Goal: Task Accomplishment & Management: Manage account settings

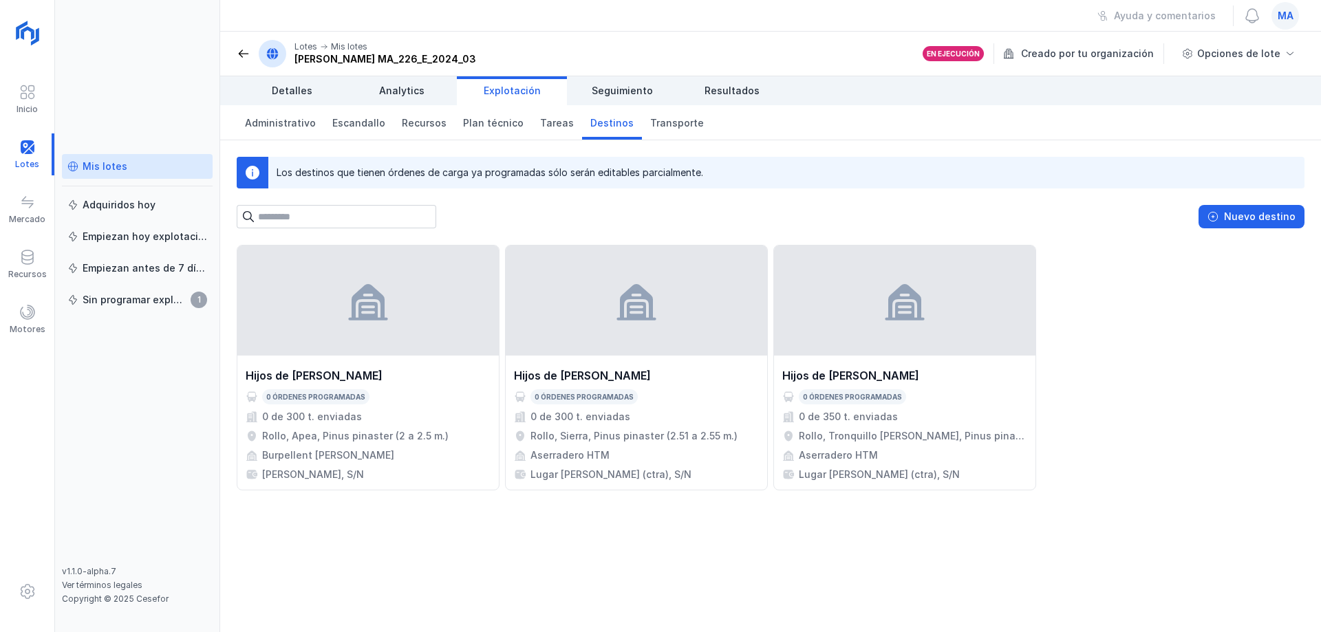
click at [537, 567] on div "Hijos de [PERSON_NAME] 0 órdenes programadas 0 de 300 t. enviadas Rollo, Apea, …" at bounding box center [770, 438] width 1101 height 387
click at [546, 579] on div "Hijos de Tomas Martín S.L. 0 órdenes programadas 0 de 300 t. enviadas Rollo, Ap…" at bounding box center [770, 438] width 1101 height 387
drag, startPoint x: 534, startPoint y: 540, endPoint x: 557, endPoint y: 544, distance: 23.0
click at [534, 540] on div "Hijos de Tomas Martín S.L. 0 órdenes programadas 0 de 300 t. enviadas Rollo, Ap…" at bounding box center [770, 438] width 1101 height 387
drag, startPoint x: 559, startPoint y: 537, endPoint x: 440, endPoint y: 502, distance: 124.1
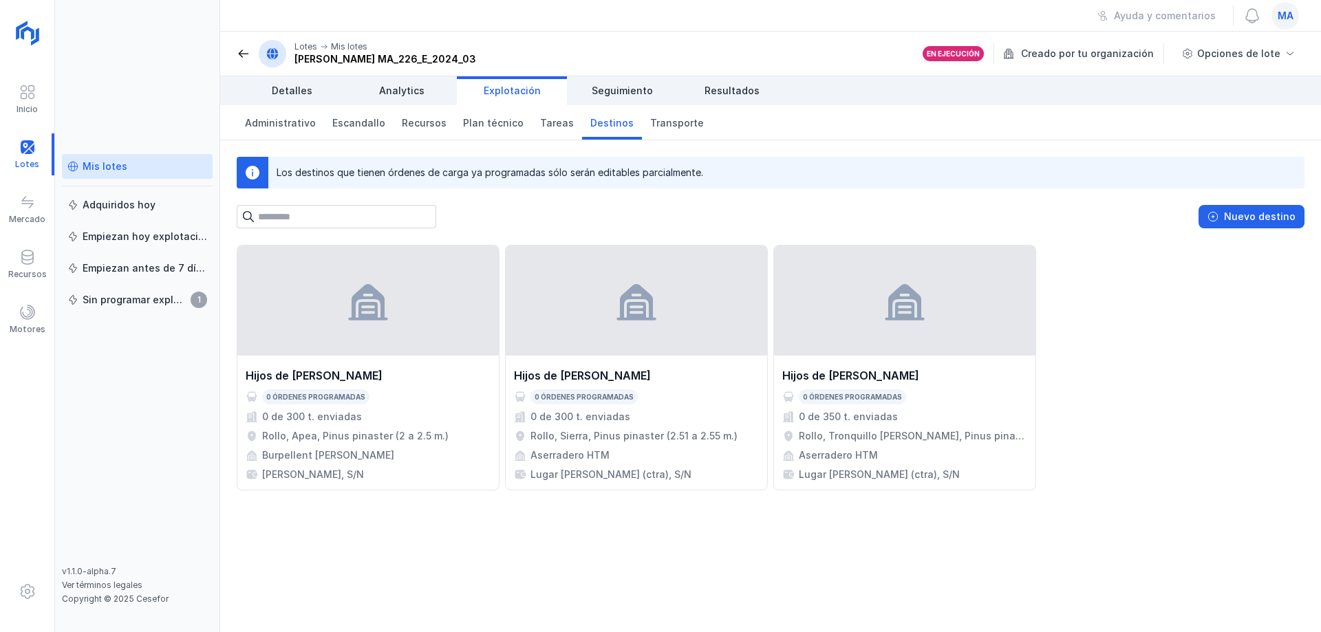
click at [441, 501] on div "Hijos de Tomas Martín S.L. 0 órdenes programadas 0 de 300 t. enviadas Rollo, Ap…" at bounding box center [770, 438] width 1101 height 387
click at [440, 502] on div "Hijos de Tomas Martín S.L. 0 órdenes programadas 0 de 300 t. enviadas Rollo, Ap…" at bounding box center [770, 438] width 1101 height 387
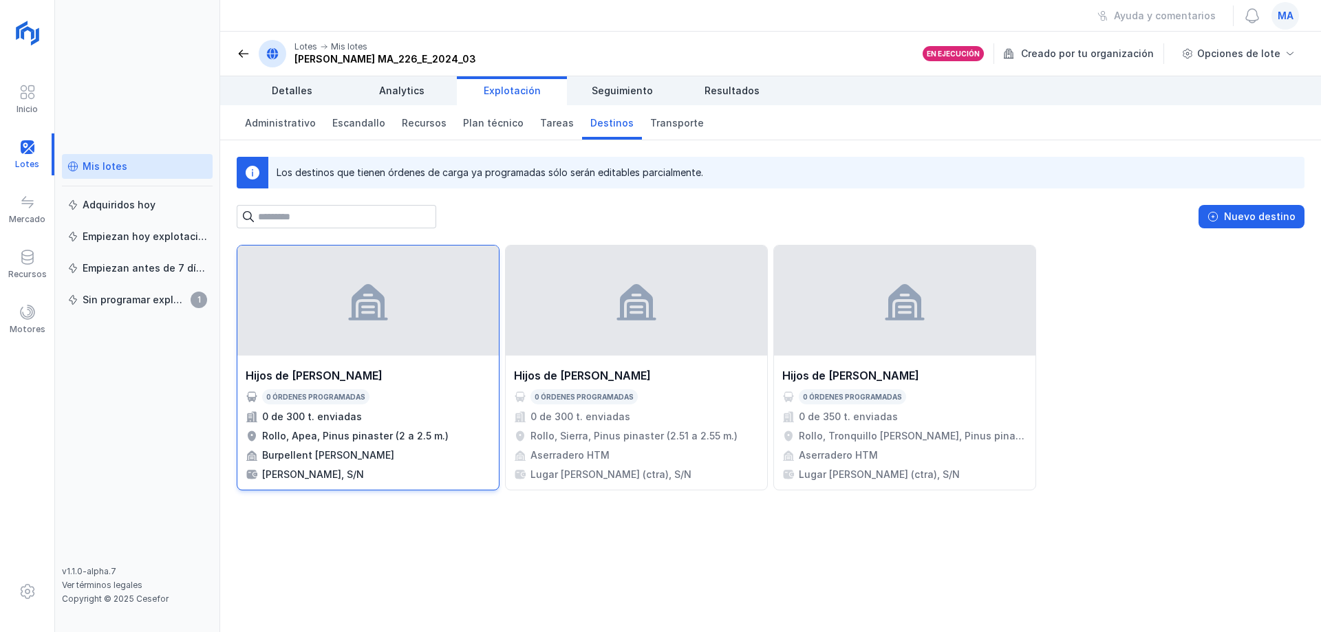
click at [392, 313] on div at bounding box center [367, 301] width 261 height 110
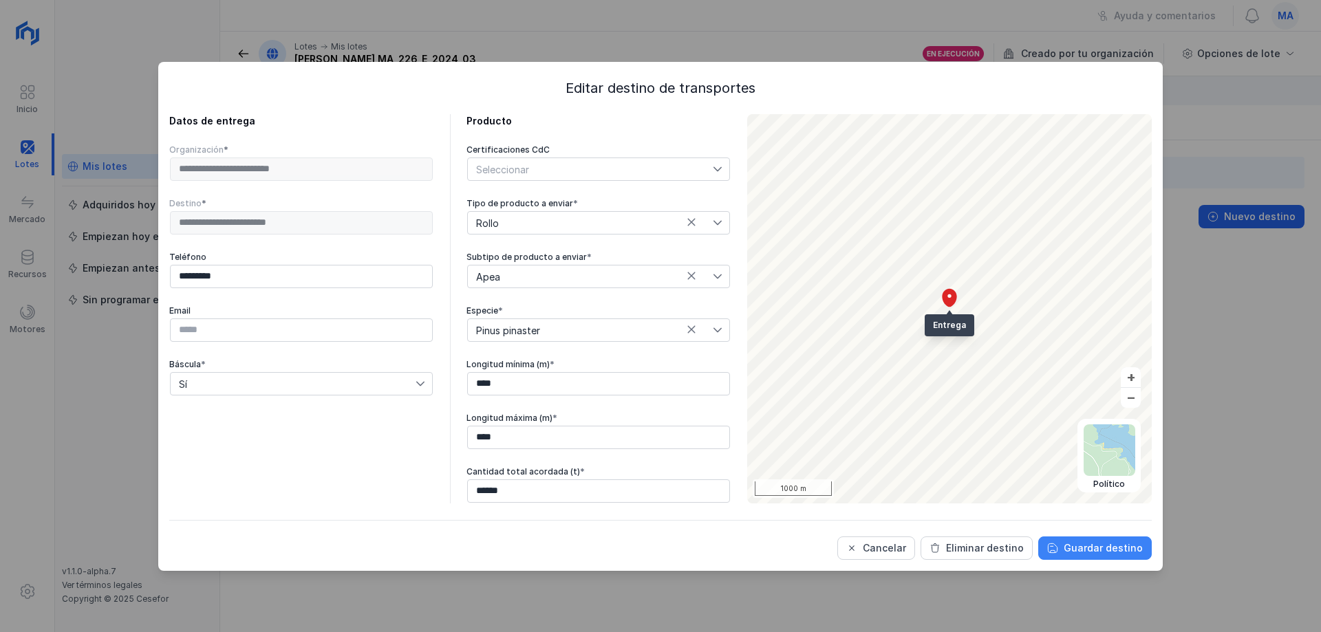
click at [1117, 542] on div "Guardar destino" at bounding box center [1103, 548] width 79 height 14
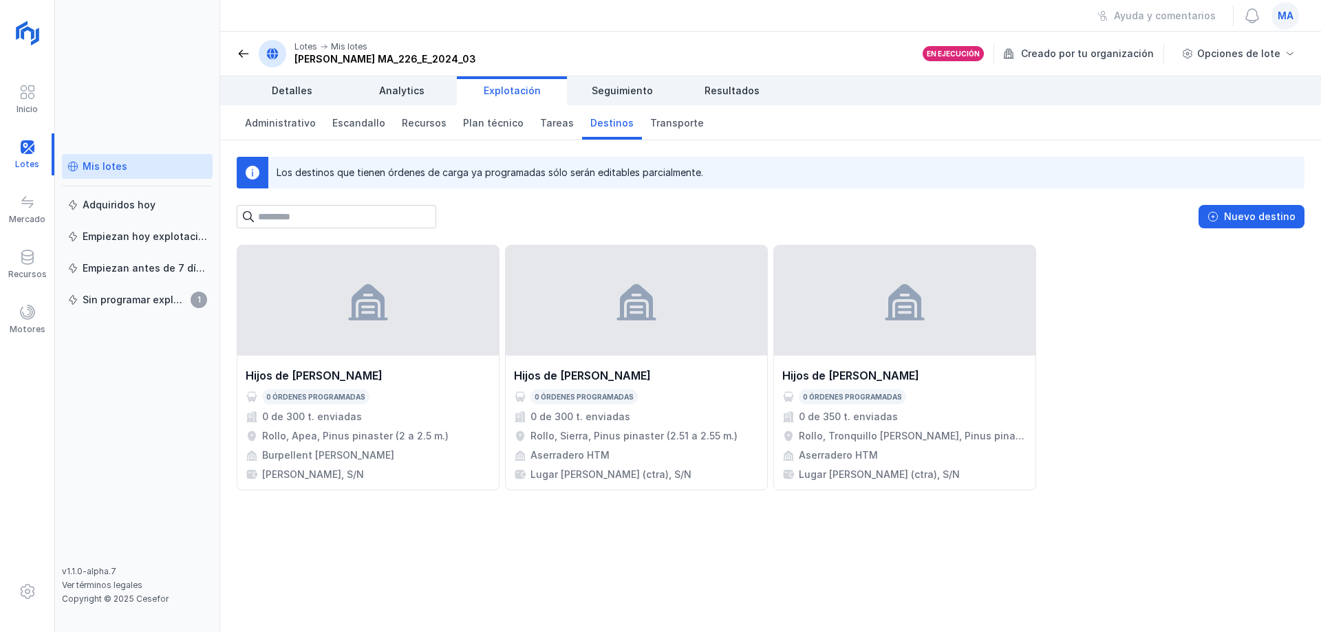
click at [270, 571] on div "Hijos de Tomas Martín S.L. 0 órdenes programadas 0 de 300 t. enviadas Rollo, Ap…" at bounding box center [770, 438] width 1101 height 387
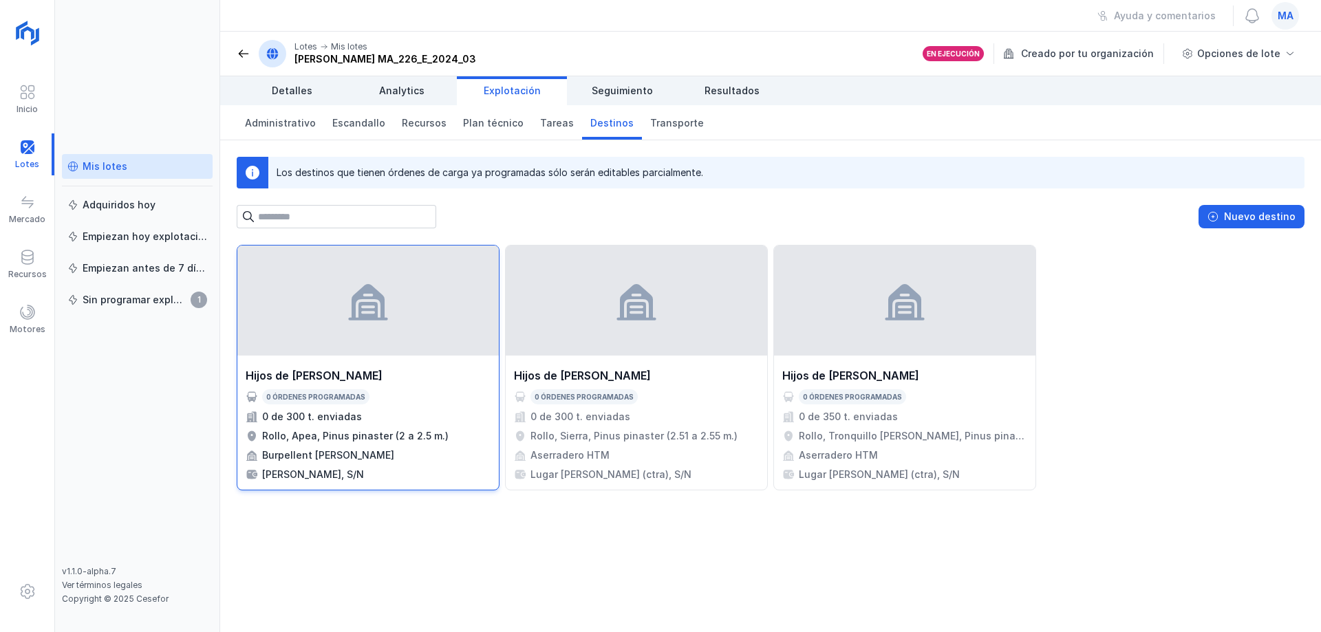
click at [422, 423] on div "0 de 300 t. enviadas" at bounding box center [368, 417] width 245 height 14
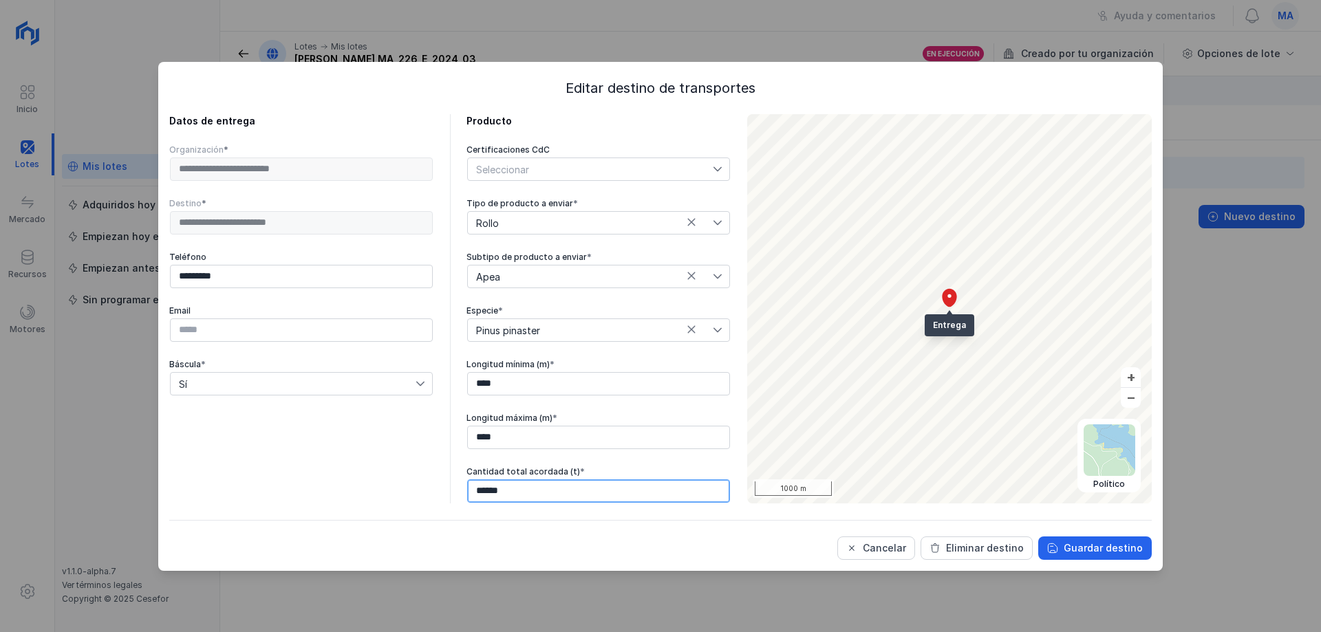
drag, startPoint x: 530, startPoint y: 491, endPoint x: 367, endPoint y: 463, distance: 165.4
click at [451, 482] on div "**********" at bounding box center [449, 308] width 561 height 389
drag, startPoint x: 480, startPoint y: 496, endPoint x: 407, endPoint y: 490, distance: 73.2
click at [430, 497] on div "**********" at bounding box center [449, 308] width 561 height 389
type input "******"
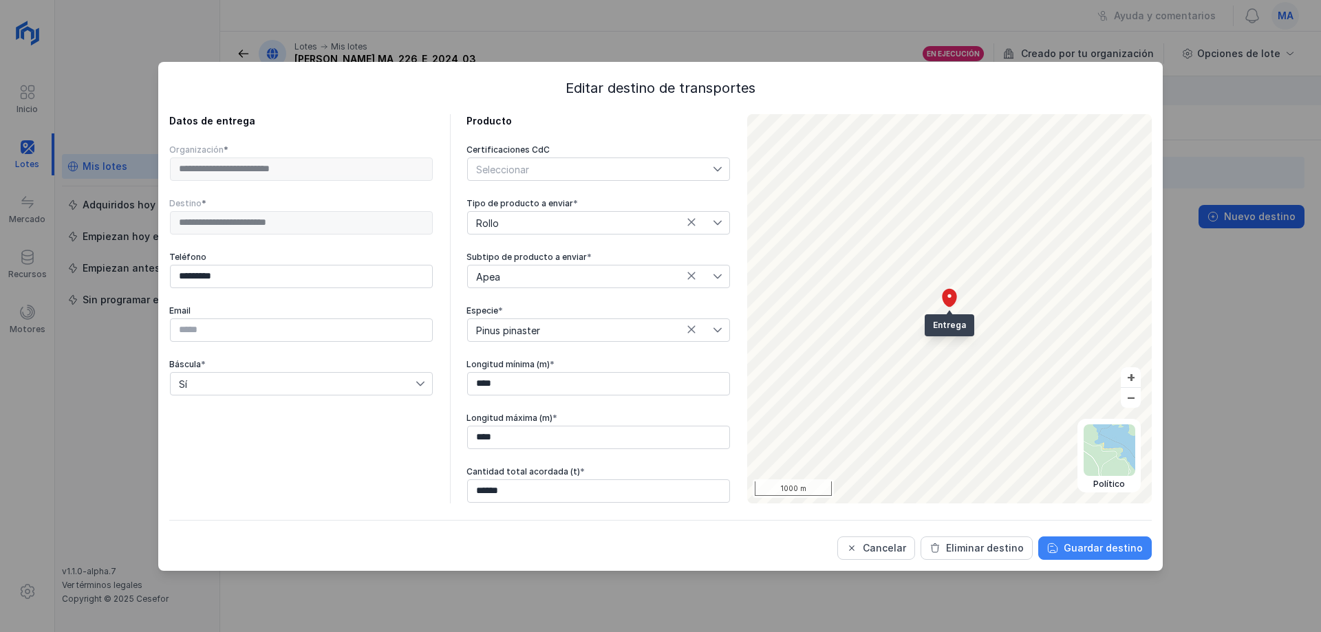
click at [1141, 548] on div "Guardar destino" at bounding box center [1103, 548] width 79 height 14
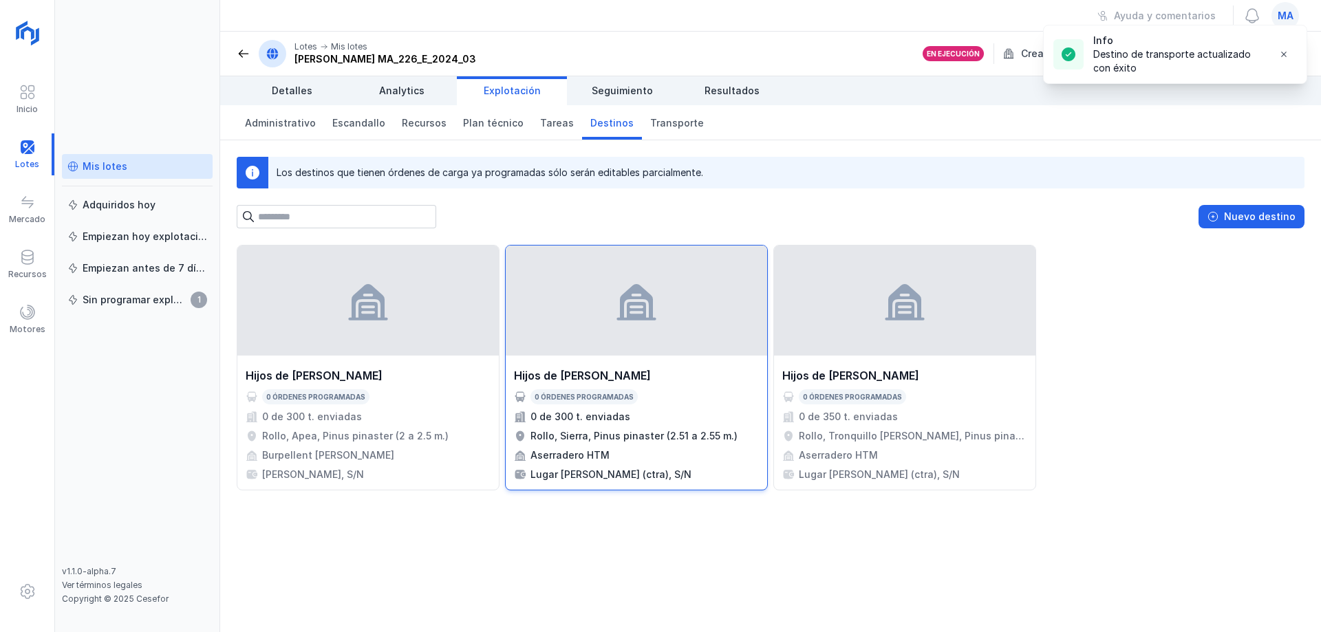
click at [773, 357] on div "Hijos de Tomas Martín S.L. 0 órdenes programadas 0 de 300 t. enviadas Rollo, Si…" at bounding box center [904, 368] width 263 height 246
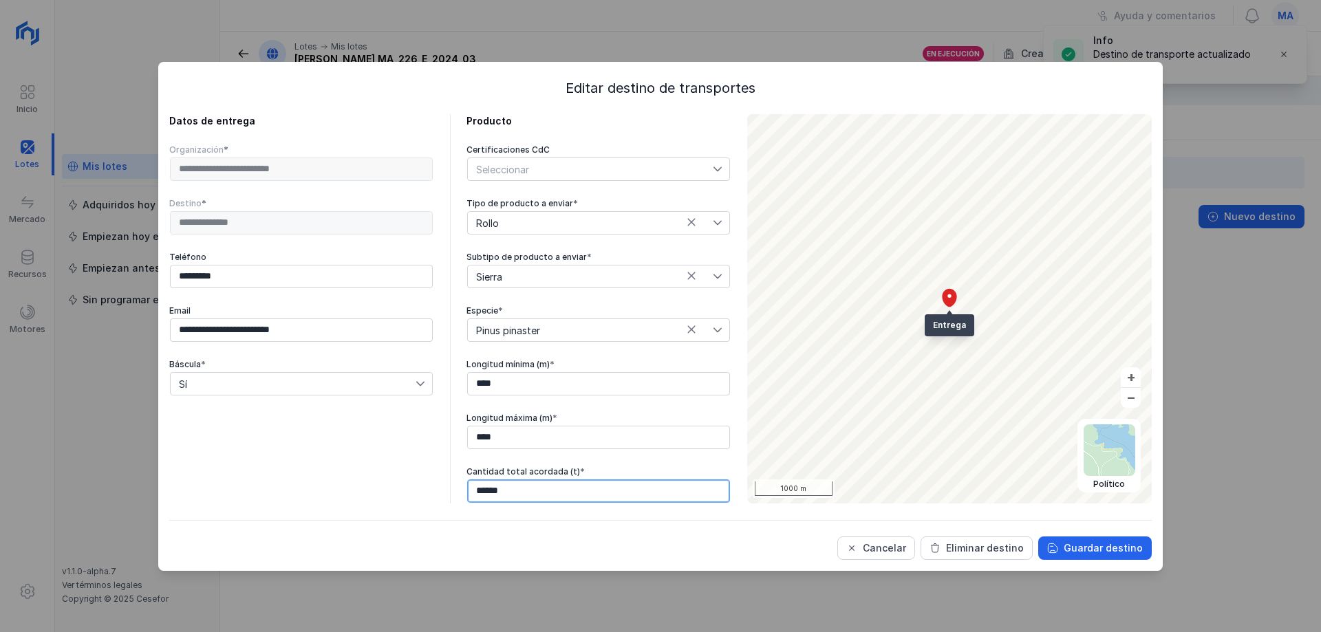
drag, startPoint x: 486, startPoint y: 493, endPoint x: 422, endPoint y: 482, distance: 64.9
click at [427, 484] on div "**********" at bounding box center [449, 308] width 561 height 389
type input "******"
click at [1058, 551] on span "Guardar destino" at bounding box center [1052, 548] width 11 height 11
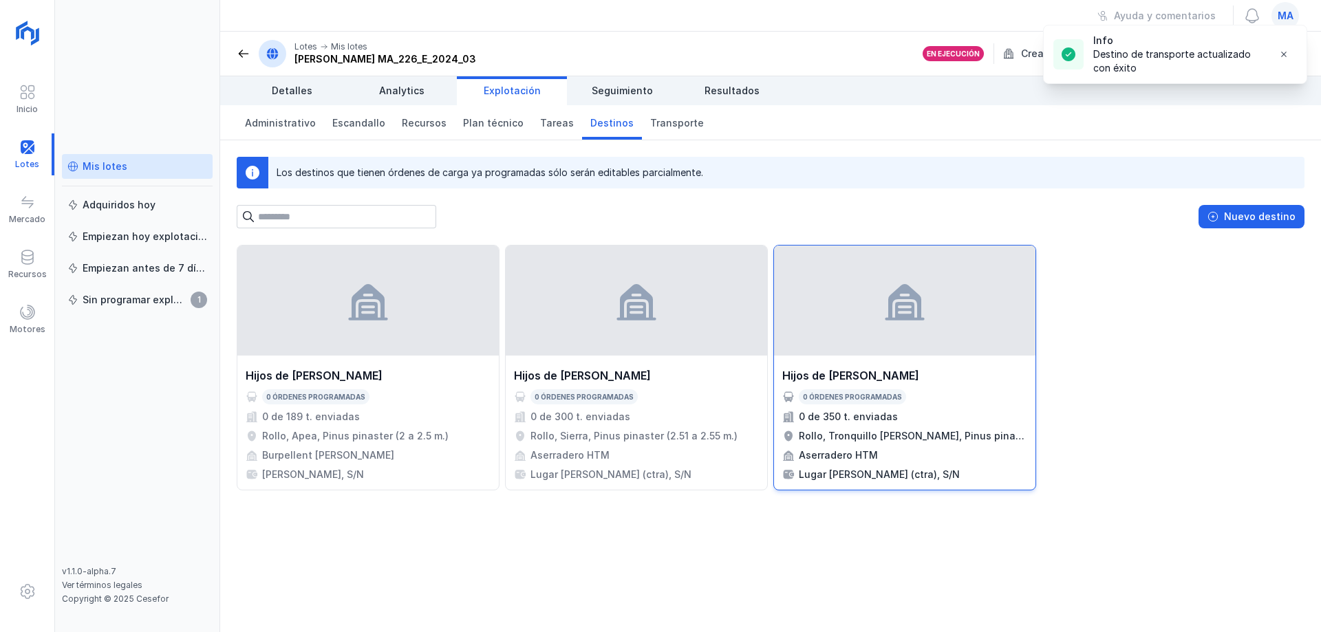
click at [932, 350] on div at bounding box center [904, 301] width 261 height 110
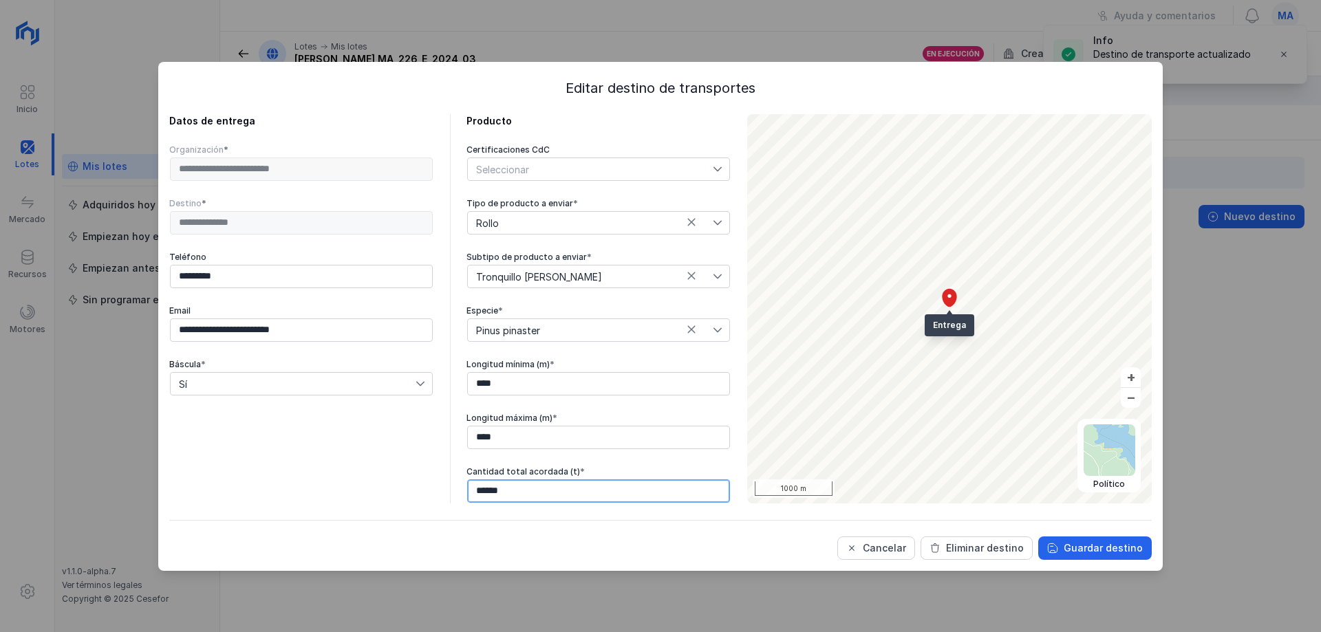
drag, startPoint x: 515, startPoint y: 492, endPoint x: 414, endPoint y: 495, distance: 101.2
click at [414, 495] on div "**********" at bounding box center [449, 308] width 561 height 389
click at [469, 489] on input "****" at bounding box center [598, 491] width 263 height 23
type input "******"
click at [1104, 537] on button "Guardar destino" at bounding box center [1095, 548] width 114 height 23
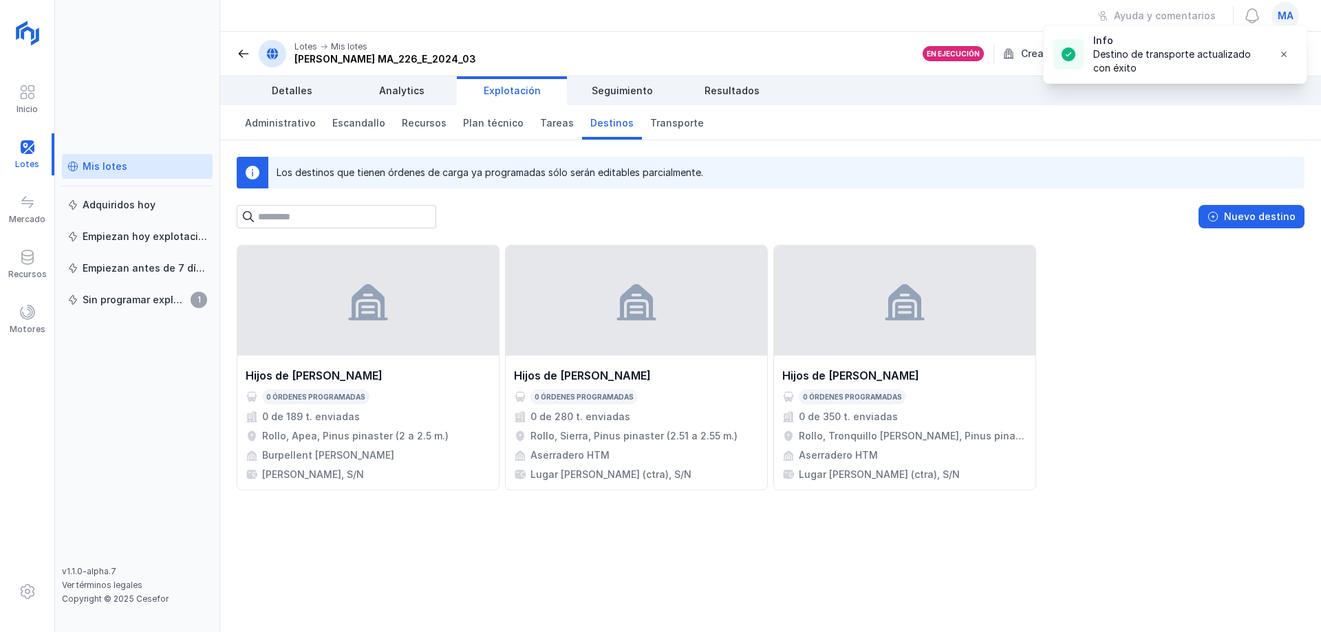
drag, startPoint x: 1198, startPoint y: 343, endPoint x: 1201, endPoint y: 319, distance: 24.2
click at [1199, 341] on div "Hijos de Tomas Martín S.L. 0 órdenes programadas 0 de 189 t. enviadas Rollo, Ap…" at bounding box center [771, 368] width 1068 height 246
click at [1055, 517] on div "Hijos de Tomas Martín S.L. 0 órdenes programadas 0 de 189 t. enviadas Rollo, Ap…" at bounding box center [770, 438] width 1101 height 387
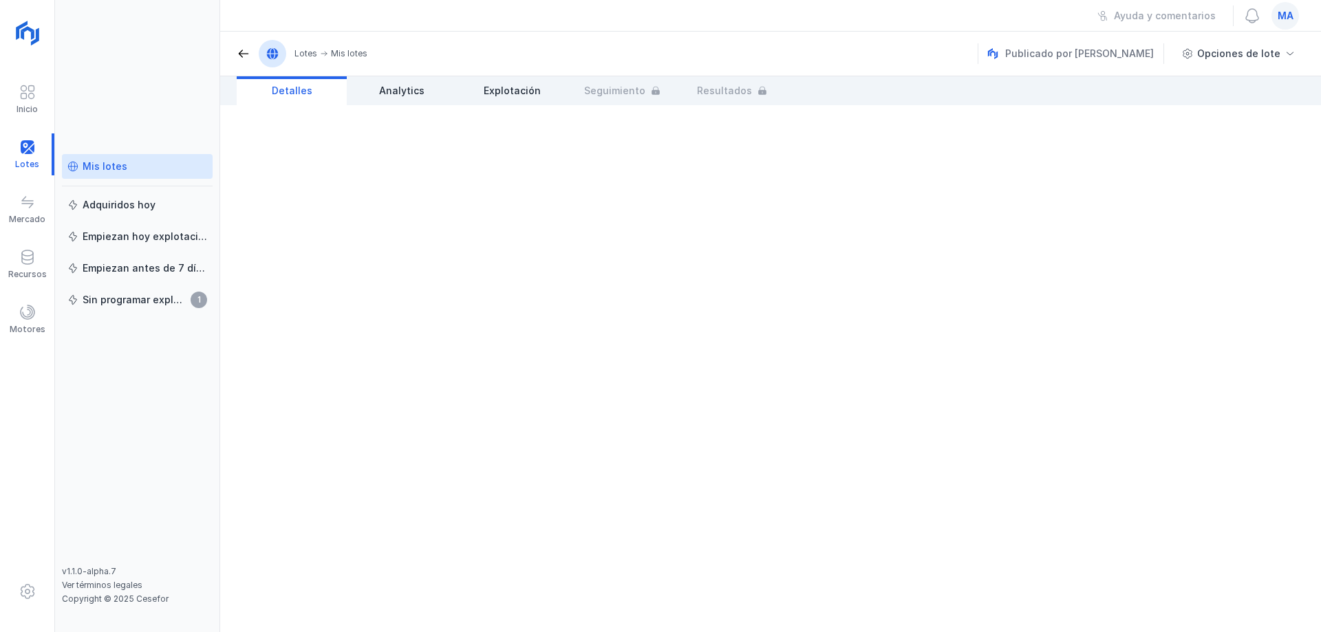
click at [96, 176] on link "Mis lotes" at bounding box center [137, 166] width 151 height 25
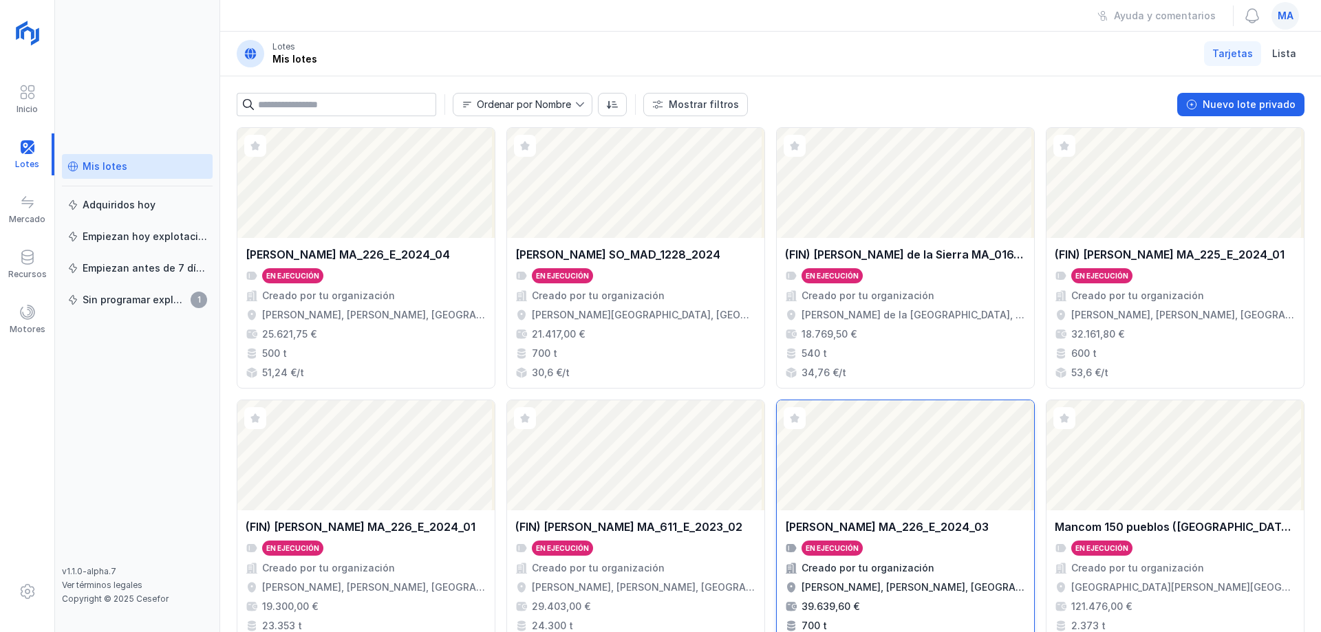
click at [922, 565] on div "Creado por tu organización" at bounding box center [905, 568] width 241 height 14
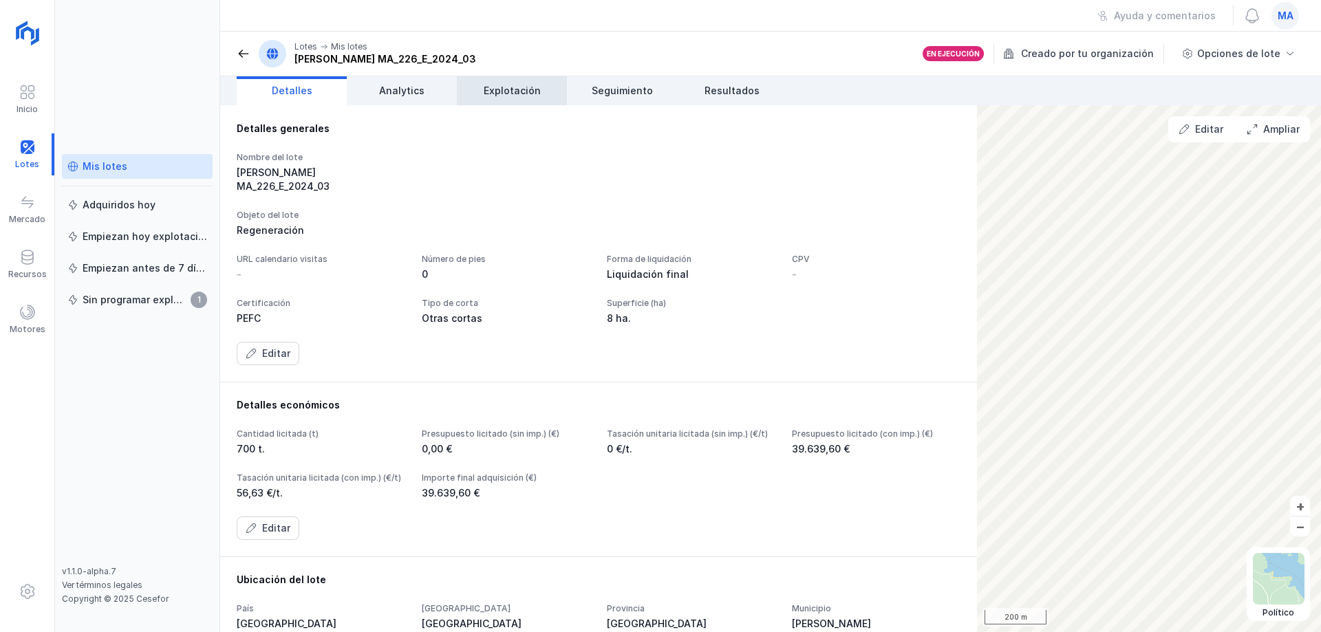
click at [522, 99] on link "Explotación" at bounding box center [512, 90] width 110 height 29
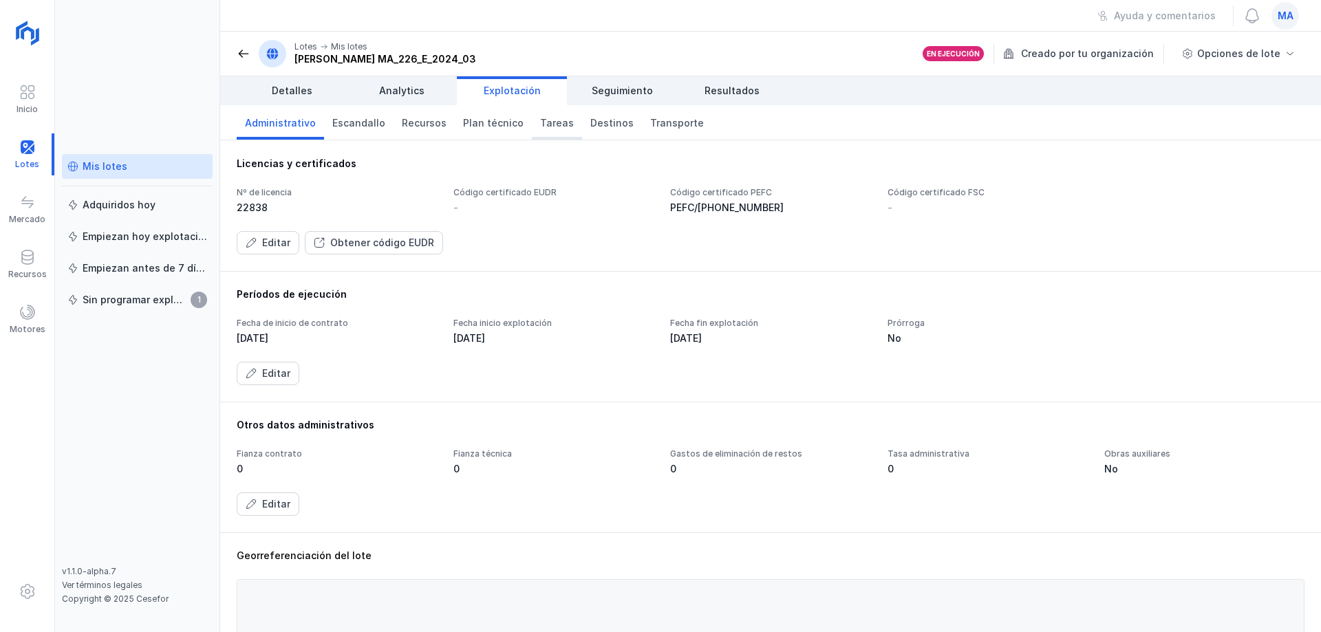
click at [540, 127] on span "Tareas" at bounding box center [557, 123] width 34 height 14
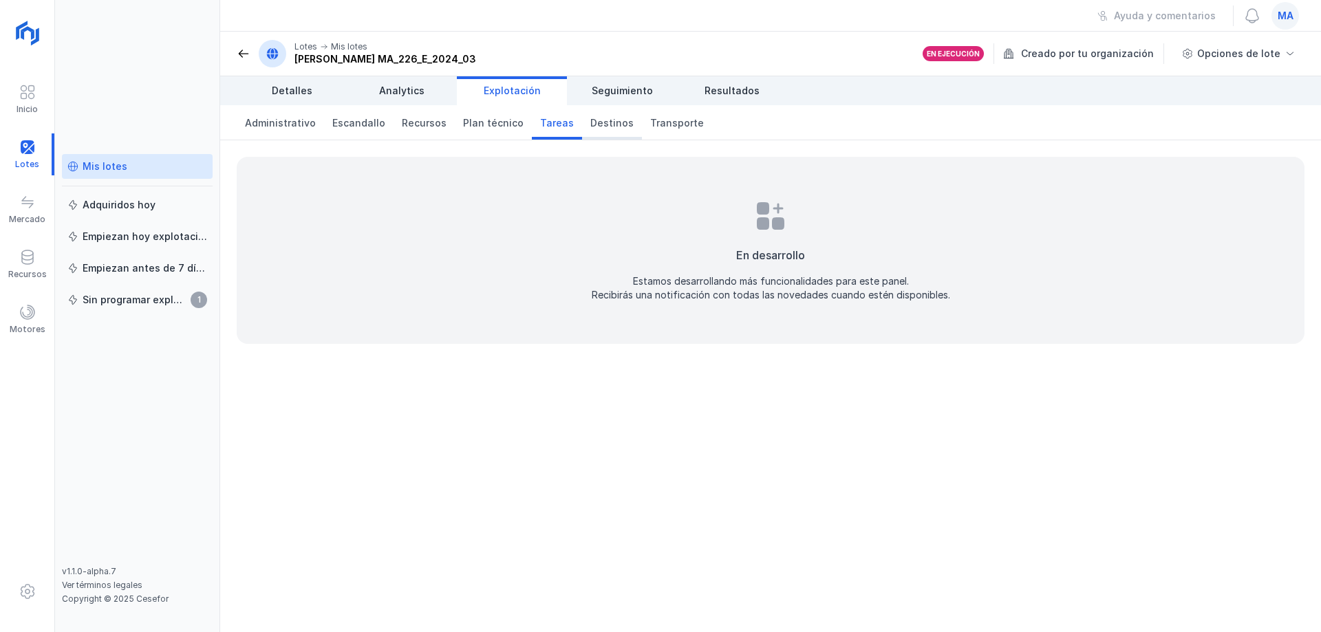
click at [604, 128] on span "Destinos" at bounding box center [611, 123] width 43 height 14
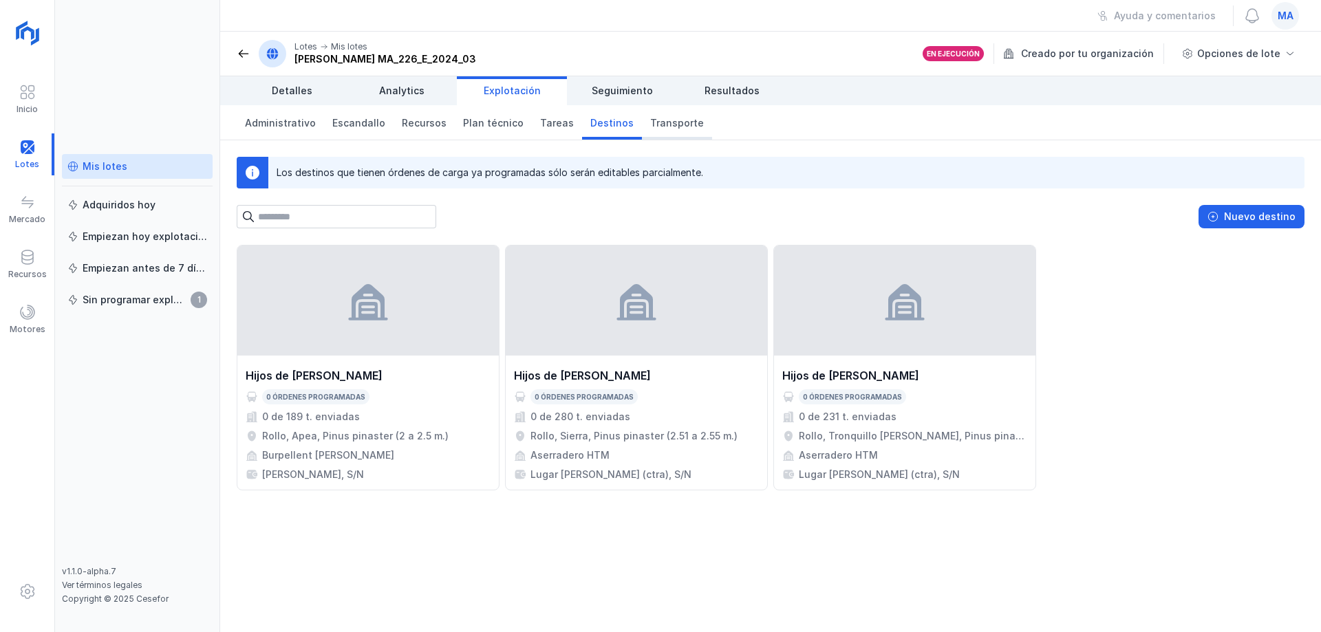
click at [666, 120] on span "Transporte" at bounding box center [677, 123] width 54 height 14
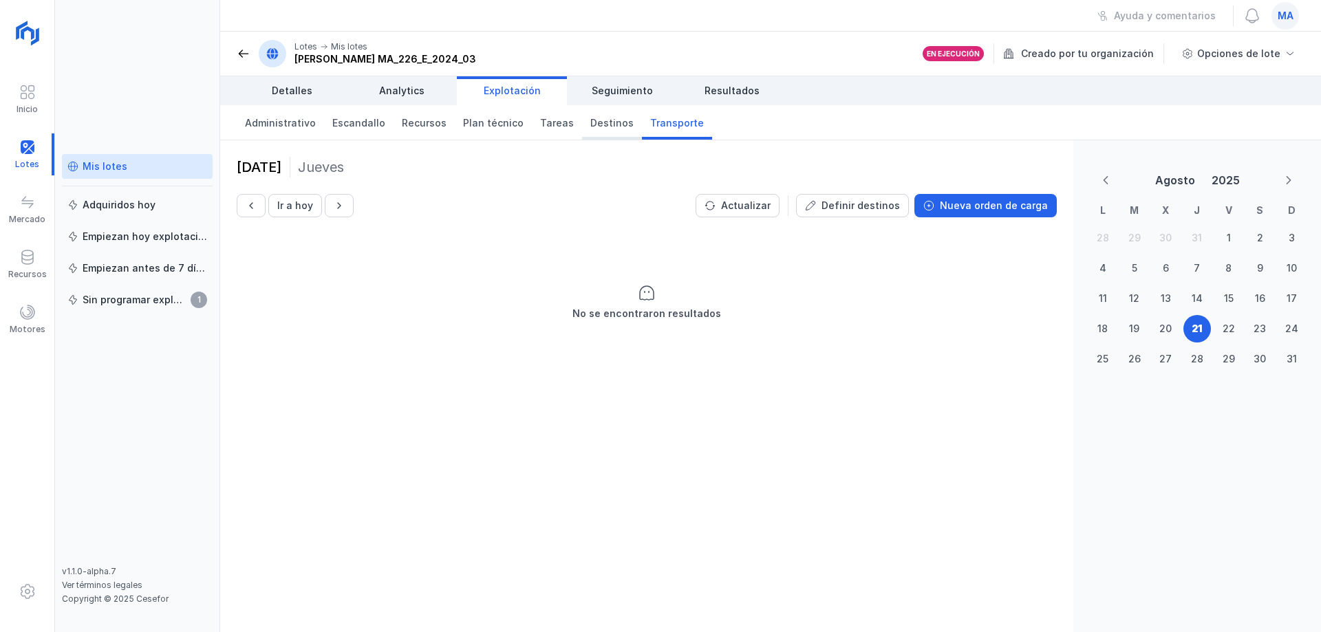
click at [596, 126] on span "Destinos" at bounding box center [611, 123] width 43 height 14
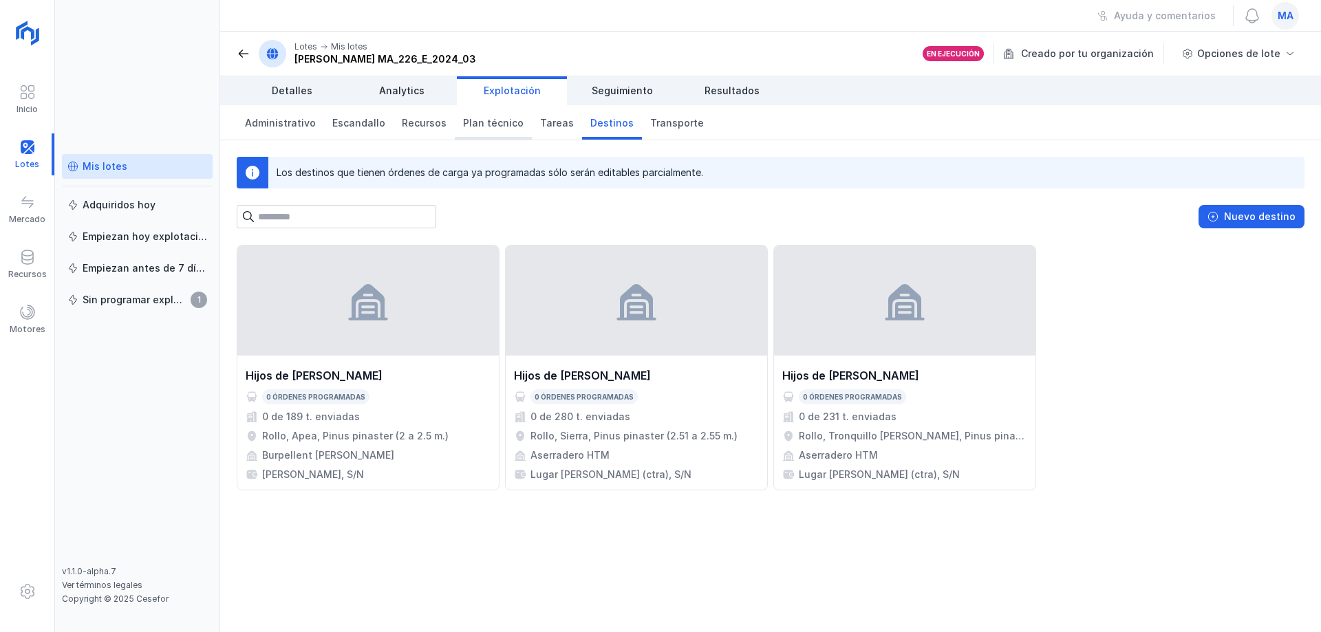
click at [477, 125] on span "Plan técnico" at bounding box center [493, 123] width 61 height 14
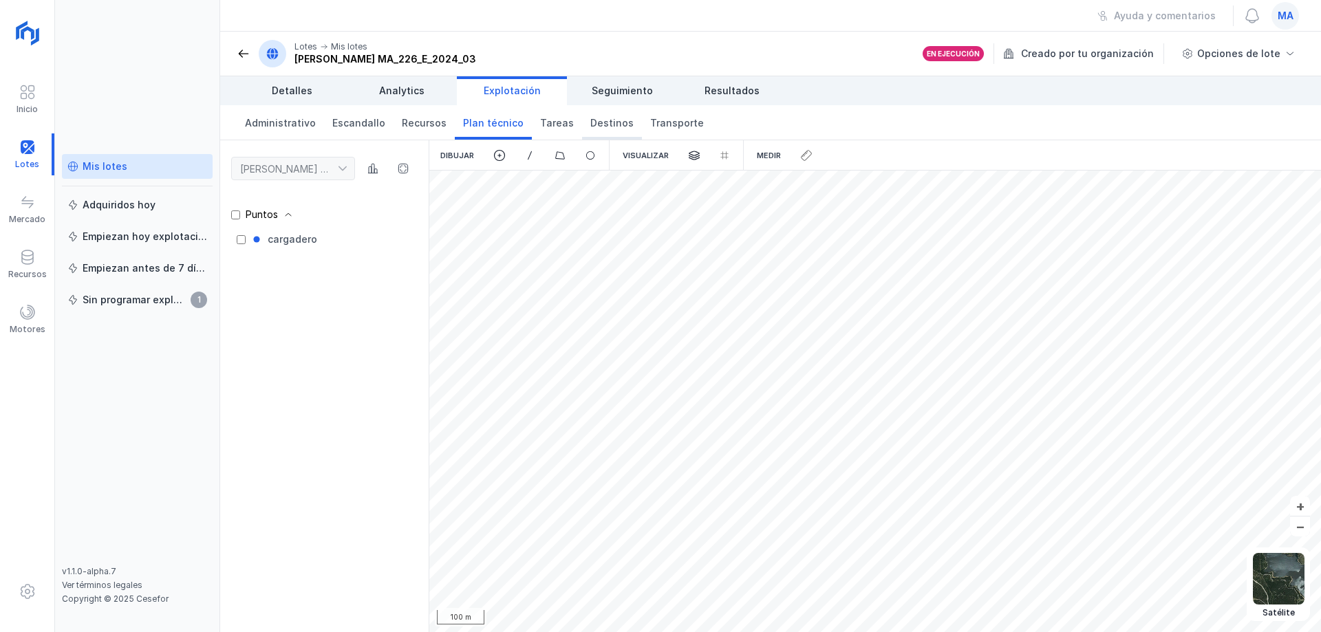
click at [590, 123] on span "Destinos" at bounding box center [611, 123] width 43 height 14
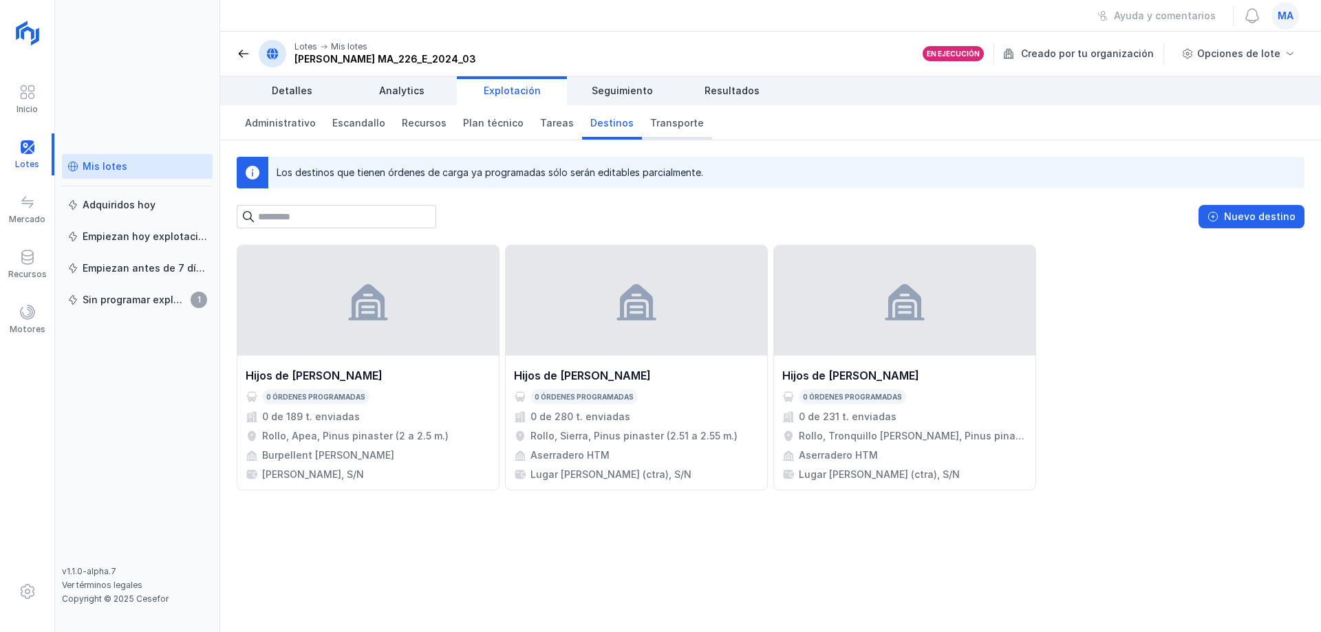
click at [664, 118] on span "Transporte" at bounding box center [677, 123] width 54 height 14
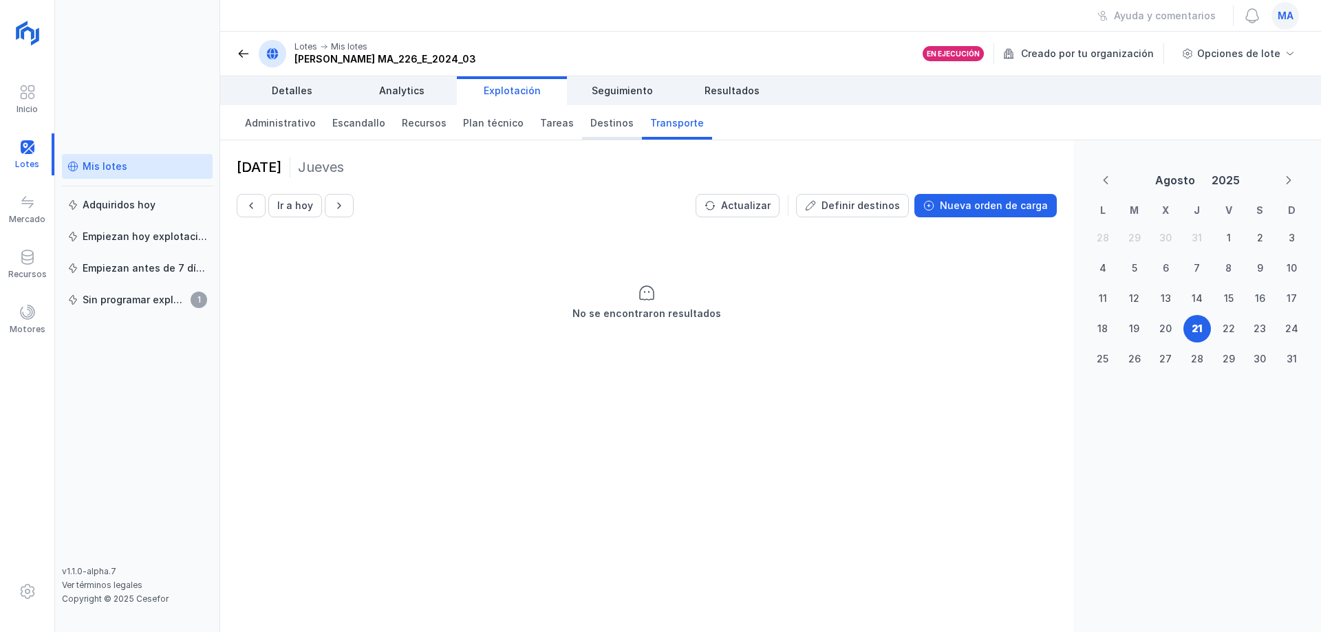
click at [594, 128] on span "Destinos" at bounding box center [611, 123] width 43 height 14
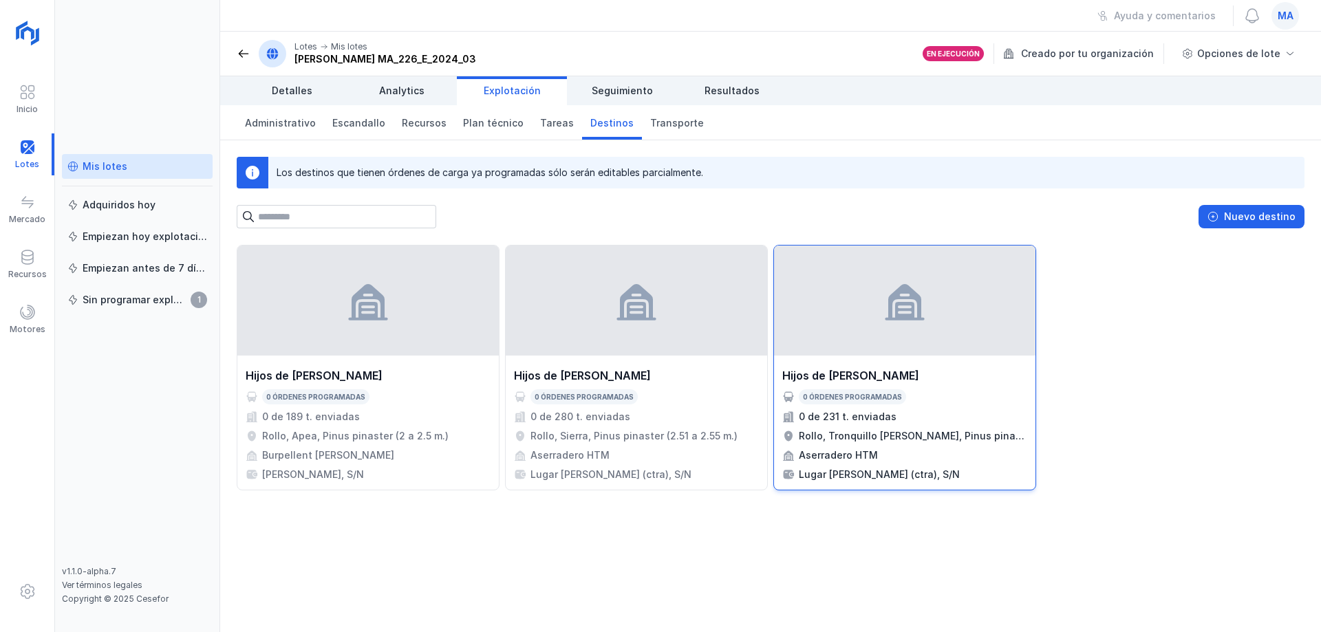
click at [875, 412] on div "0 de 231 t. enviadas" at bounding box center [848, 417] width 98 height 14
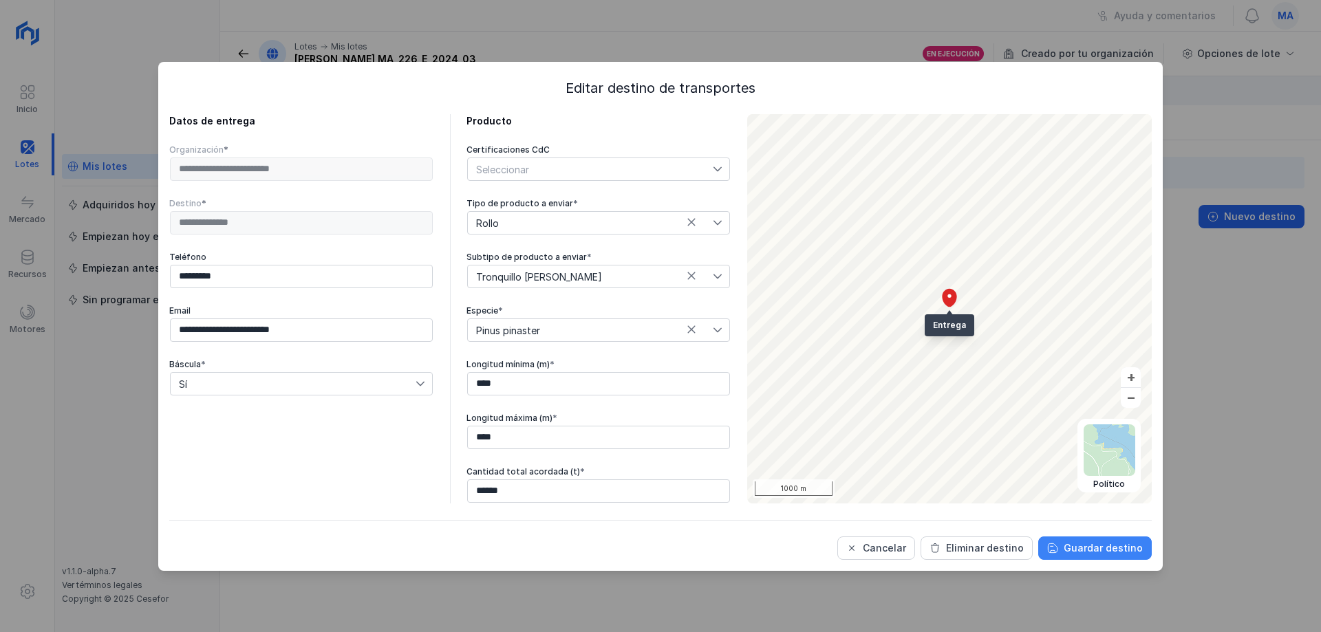
click at [1122, 548] on div "Guardar destino" at bounding box center [1103, 548] width 79 height 14
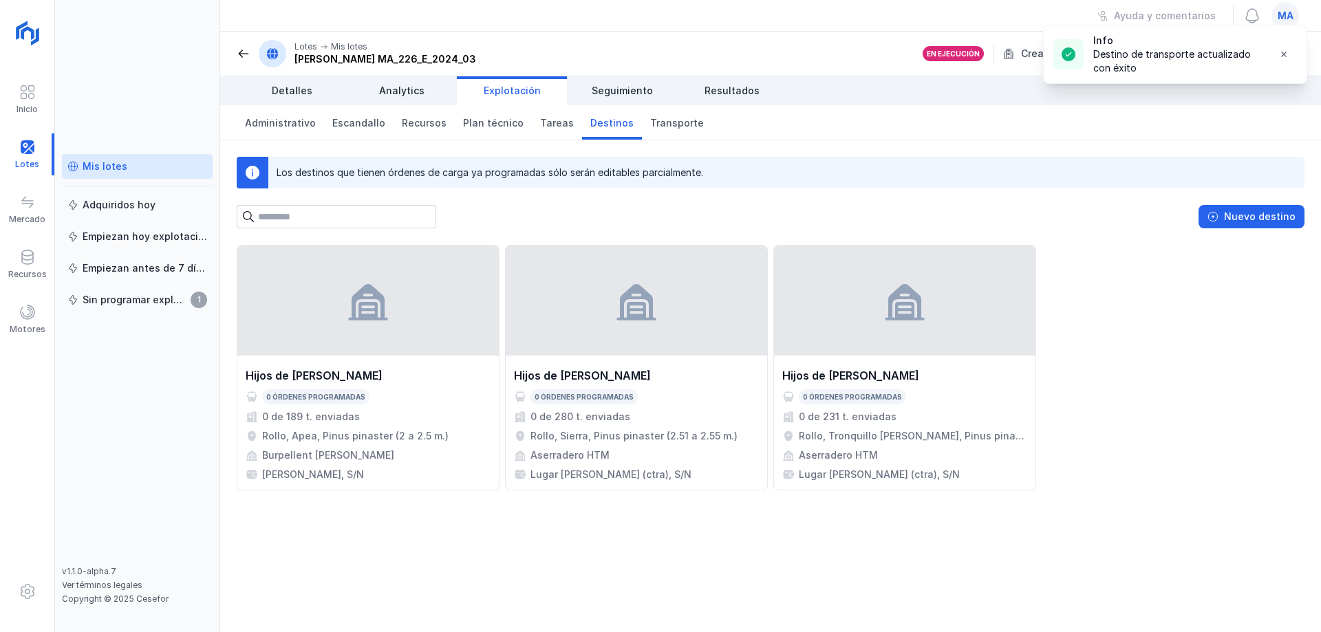
click at [1112, 261] on div "Hijos de [PERSON_NAME] 0 órdenes programadas 0 de 189 t. enviadas Rollo, Apea, …" at bounding box center [771, 368] width 1068 height 246
click at [240, 54] on span at bounding box center [244, 54] width 14 height 14
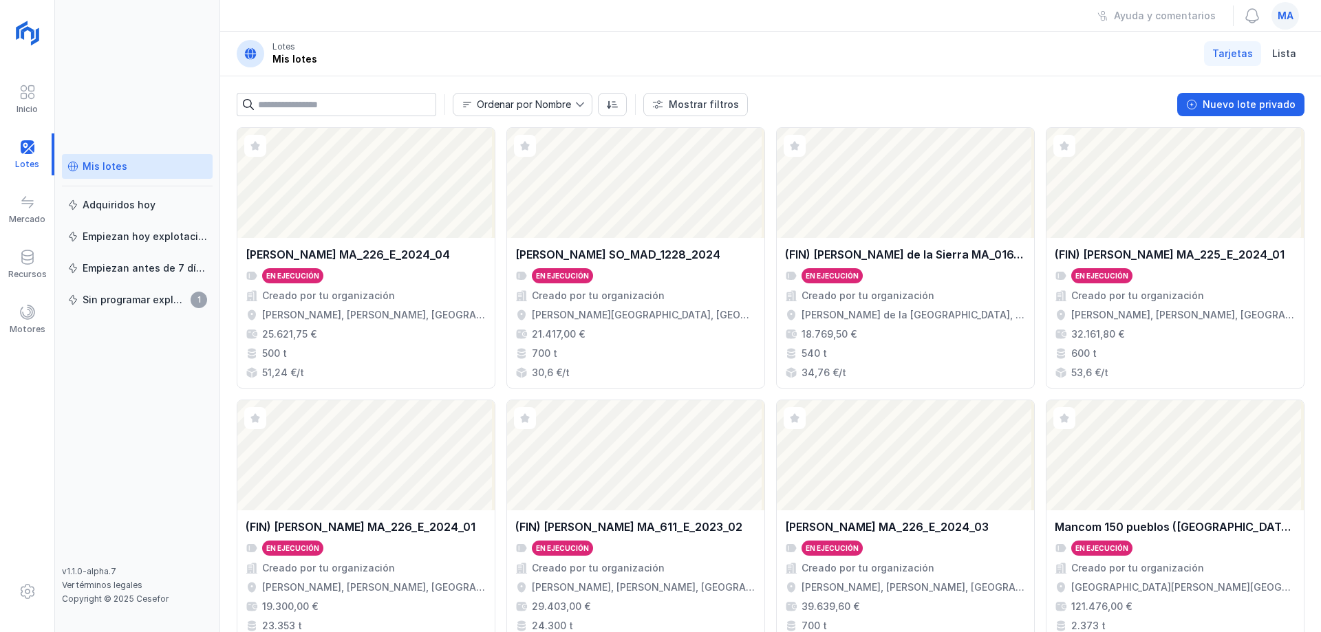
click at [725, 60] on header "Lotes Mis lotes Tarjetas Lista" at bounding box center [770, 54] width 1101 height 45
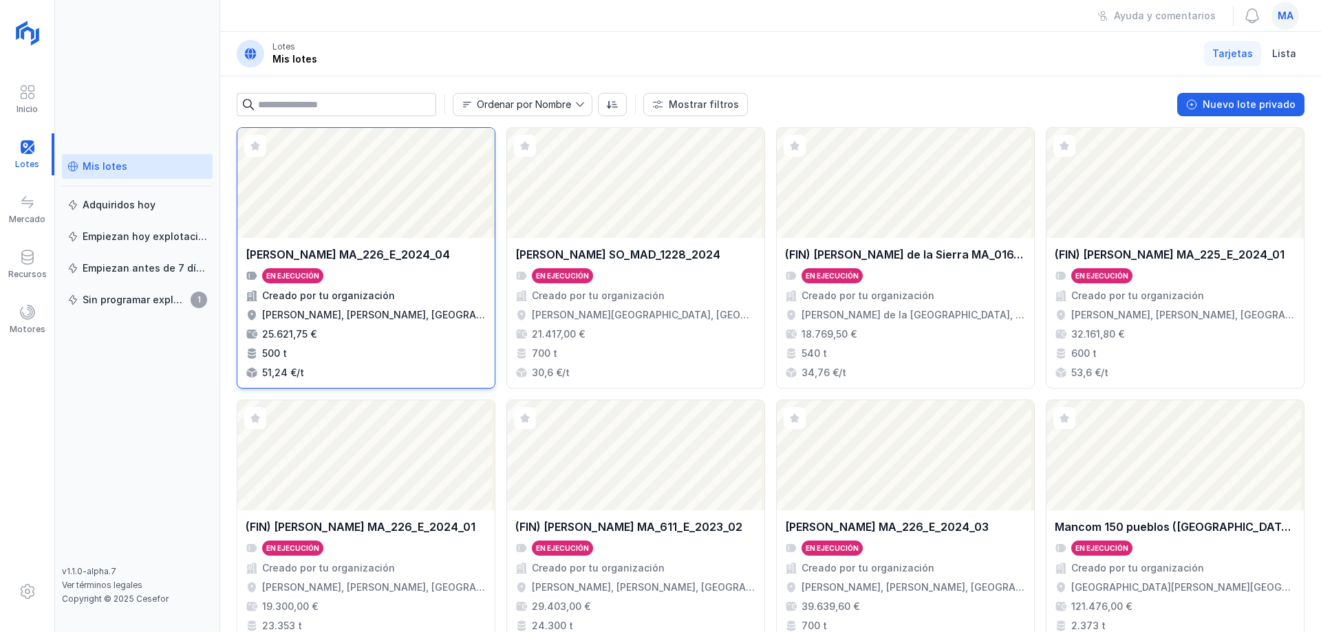
click at [447, 321] on div "[PERSON_NAME], [PERSON_NAME], [GEOGRAPHIC_DATA], [GEOGRAPHIC_DATA]" at bounding box center [374, 315] width 224 height 14
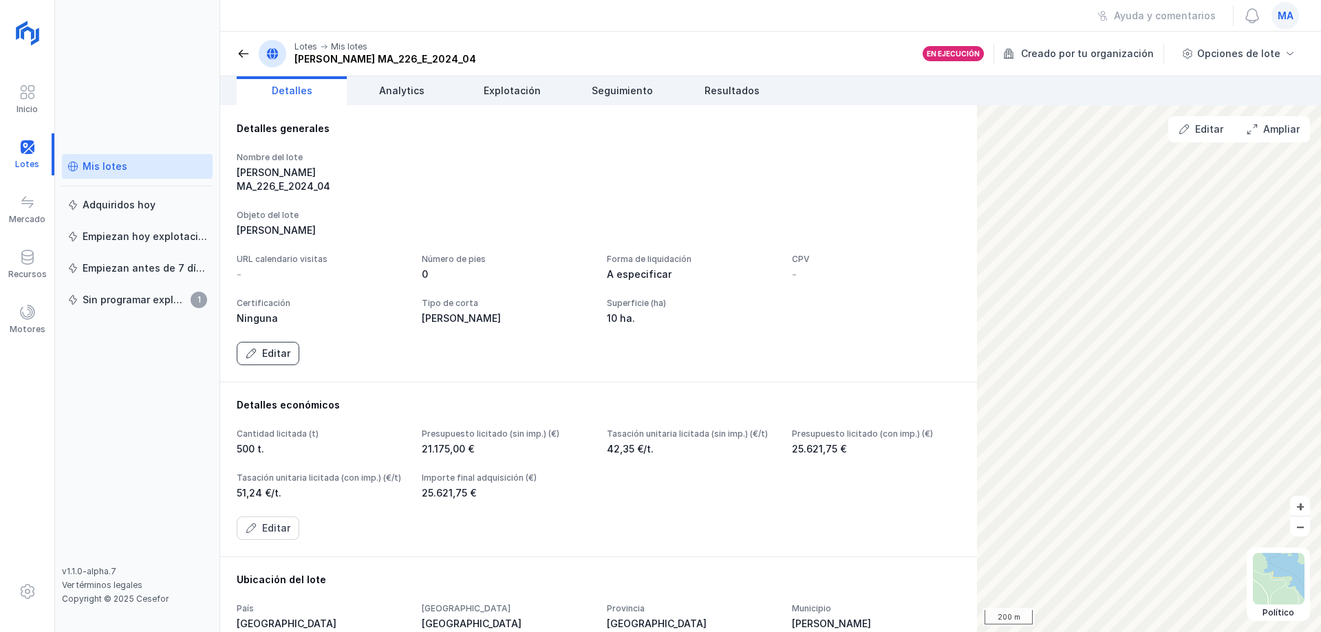
click at [267, 361] on div "Editar" at bounding box center [276, 354] width 28 height 14
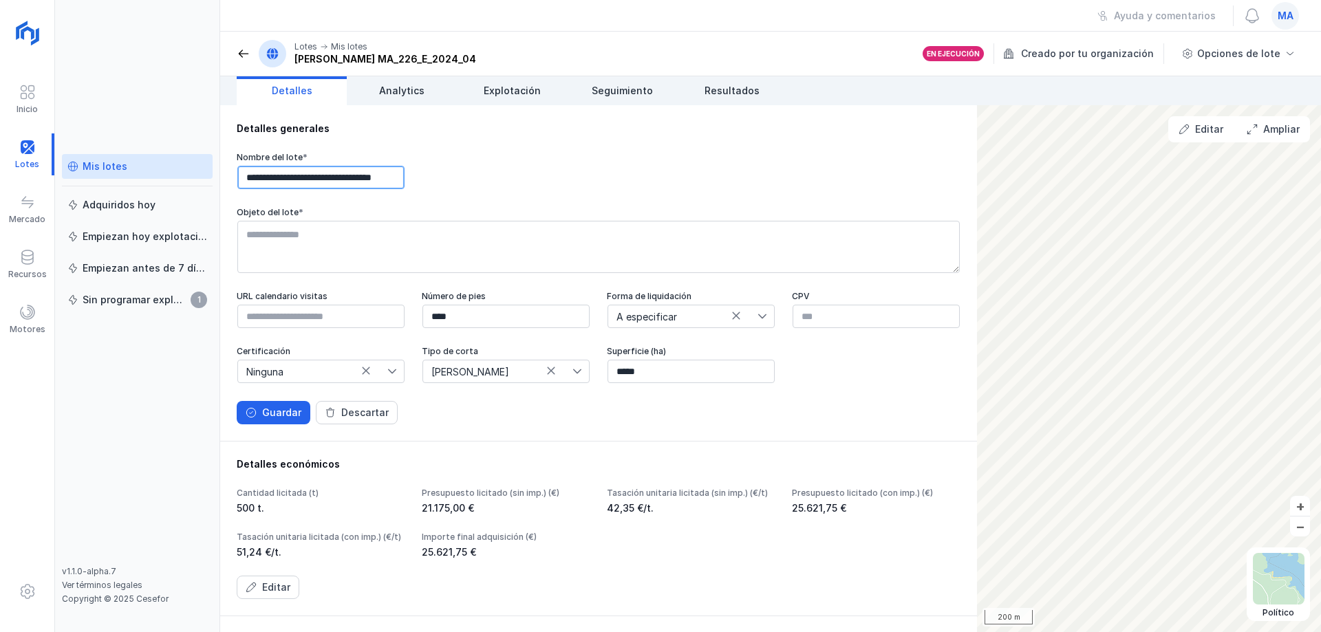
click at [271, 178] on input "**********" at bounding box center [320, 177] width 167 height 23
type input "**********"
click at [268, 420] on div "Guardar" at bounding box center [281, 413] width 39 height 14
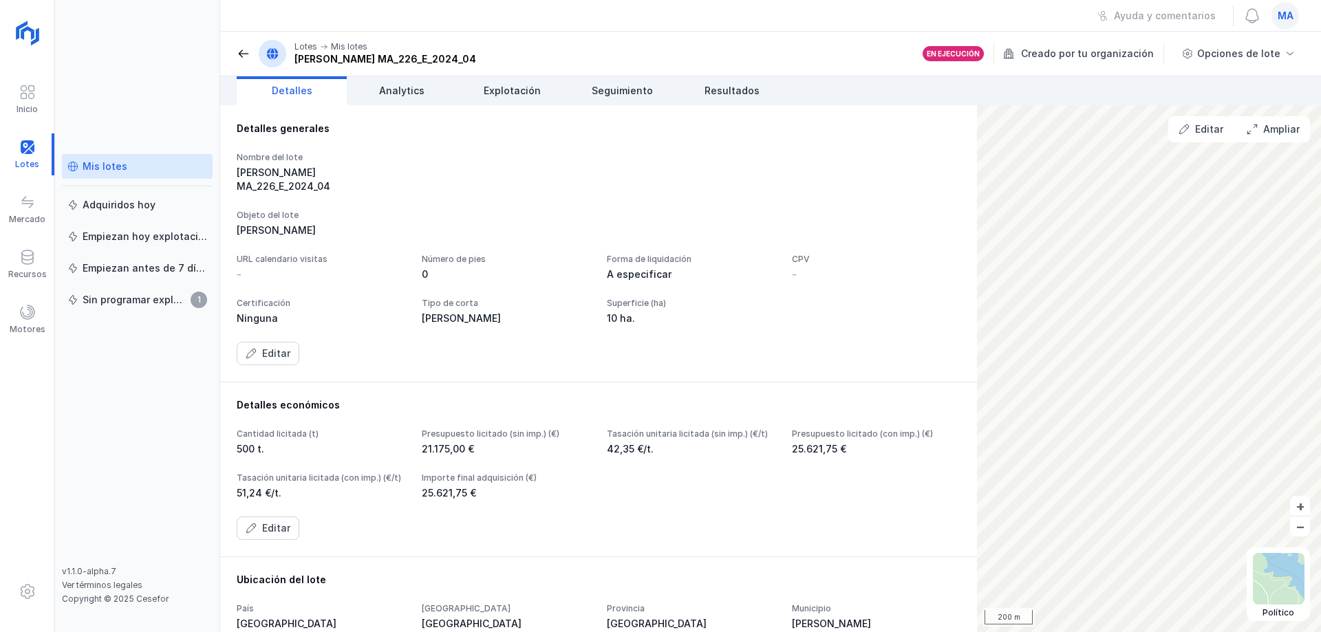
click at [691, 325] on div "URL calendario visitas - Número de pies 0 Forma de liquidación A especificar CP…" at bounding box center [599, 290] width 724 height 72
click at [579, 171] on div "Nombre del lote [PERSON_NAME] MA_226_E_2024_04" at bounding box center [599, 172] width 724 height 41
click at [636, 95] on span "Seguimiento" at bounding box center [622, 91] width 61 height 14
